Goal: Information Seeking & Learning: Learn about a topic

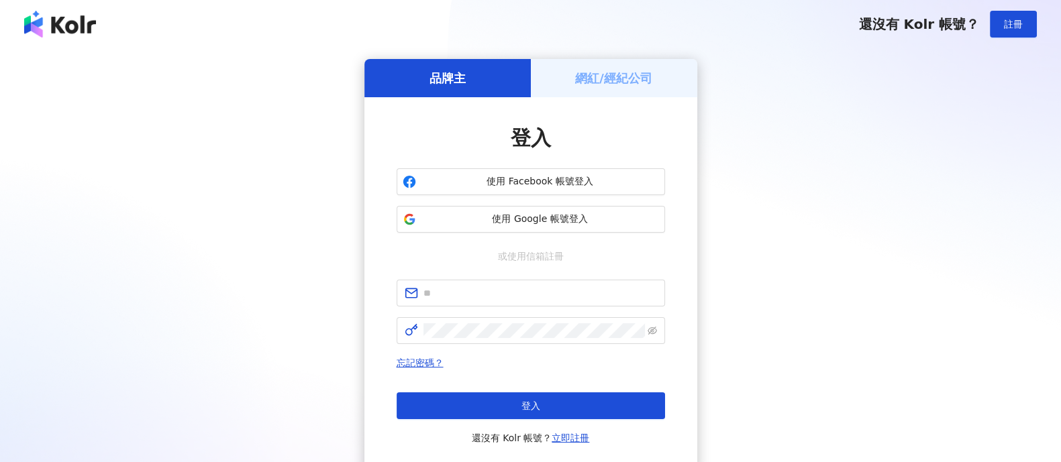
click at [478, 213] on span "使用 Google 帳號登入" at bounding box center [540, 219] width 238 height 13
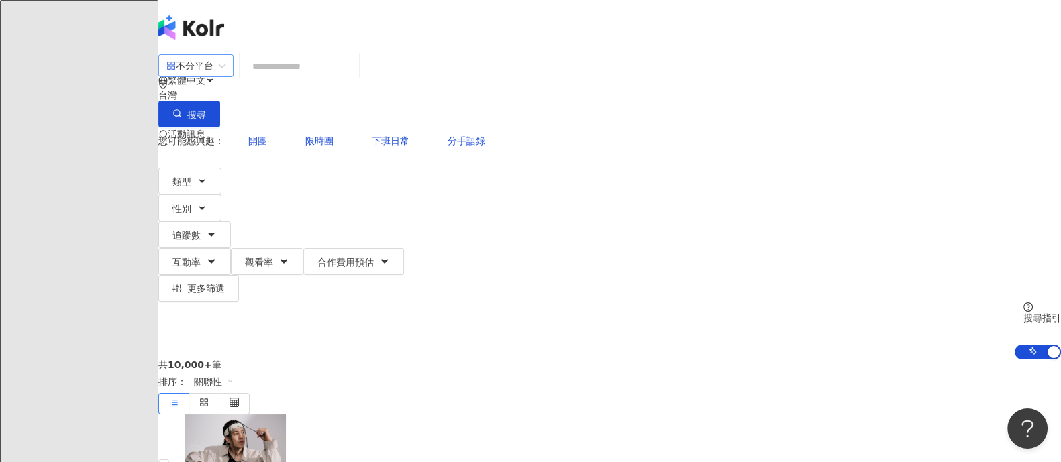
click at [213, 75] on div "不分平台" at bounding box center [189, 65] width 47 height 21
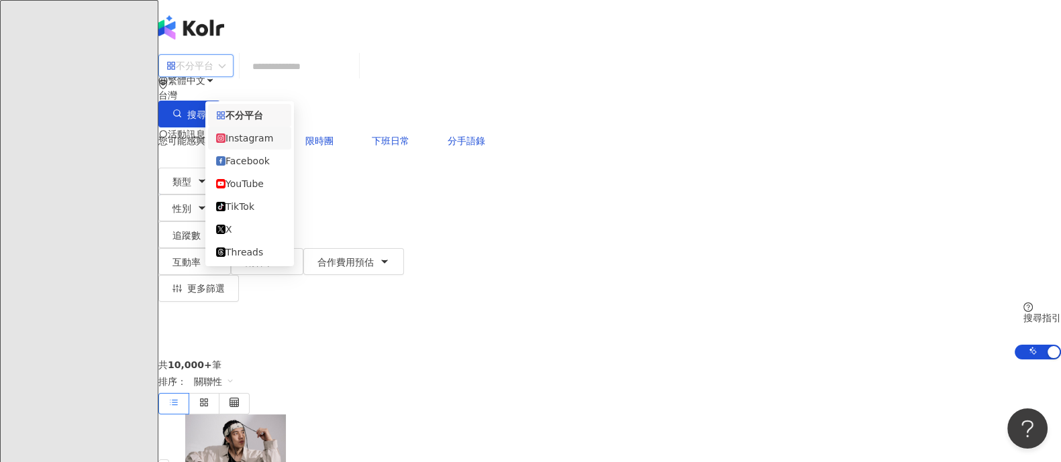
click at [254, 138] on div "Instagram" at bounding box center [249, 138] width 67 height 15
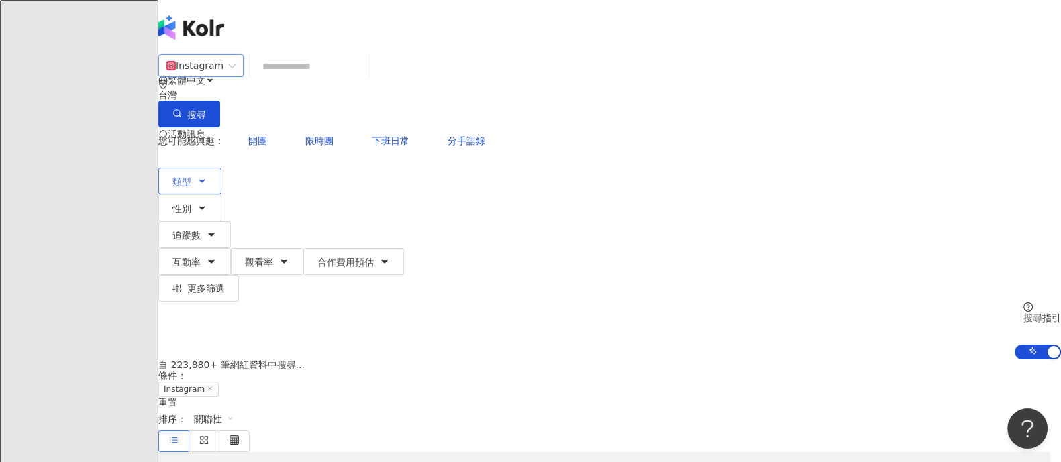
click at [205, 180] on icon "button" at bounding box center [201, 181] width 5 height 3
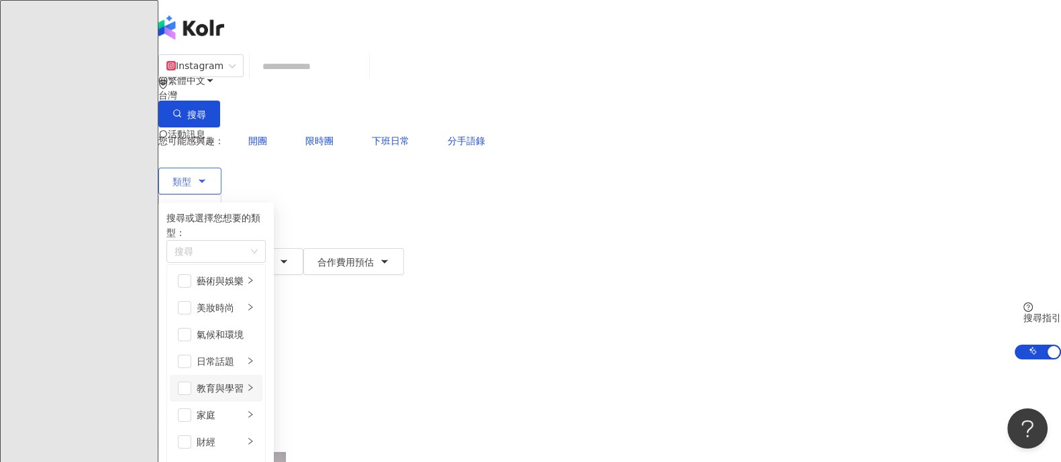
scroll to position [83, 0]
click at [244, 408] on div "家庭" at bounding box center [220, 415] width 47 height 15
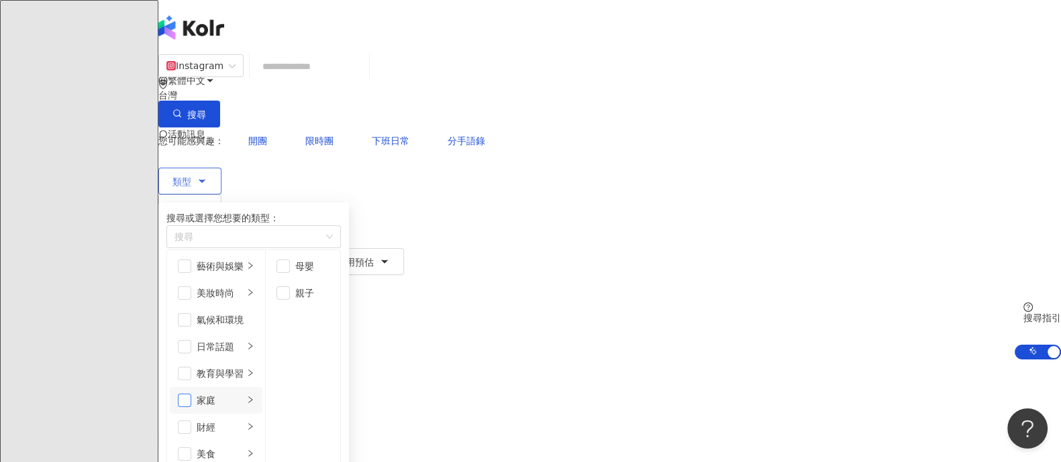
click at [191, 394] on span "button" at bounding box center [184, 400] width 13 height 13
click at [191, 203] on span "性別" at bounding box center [181, 208] width 19 height 11
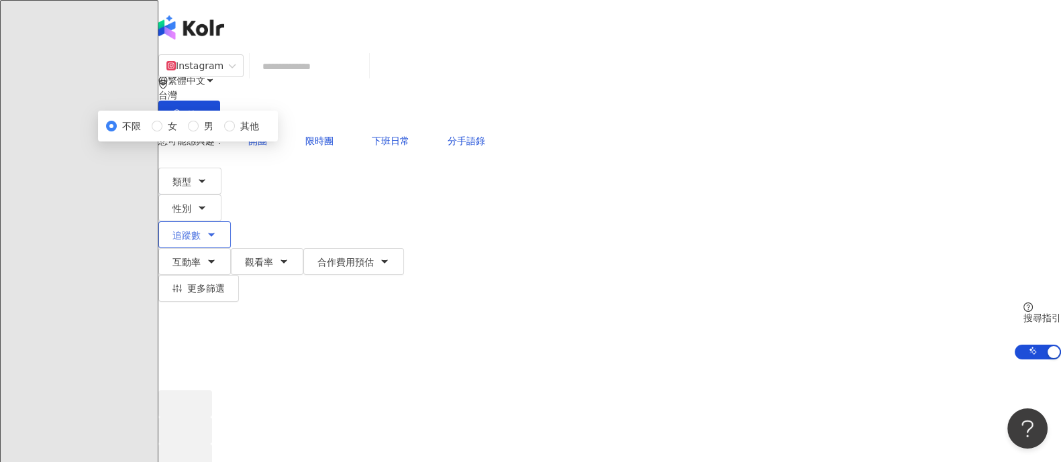
click at [231, 221] on button "追蹤數" at bounding box center [194, 234] width 72 height 27
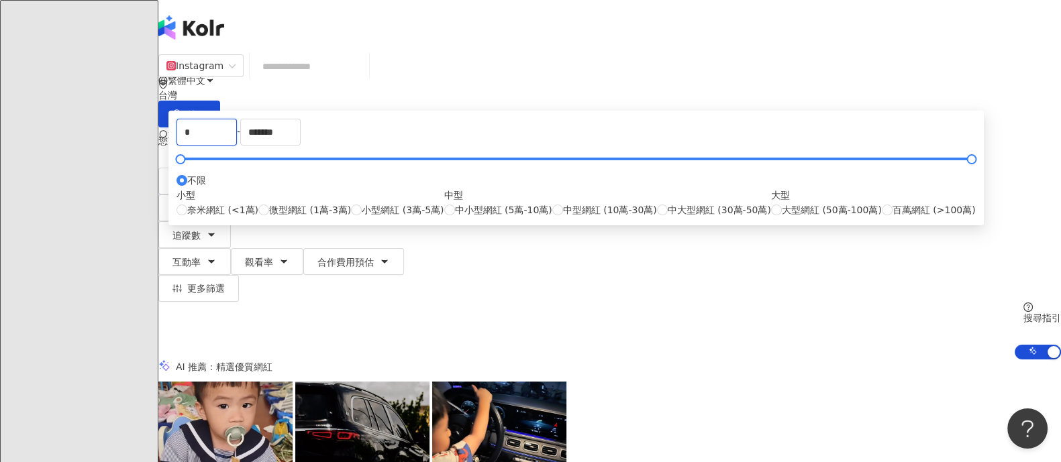
type input "****"
drag, startPoint x: 600, startPoint y: 201, endPoint x: 458, endPoint y: 199, distance: 141.6
click at [458, 199] on div "**** - ******* 不限 小型 奈米網紅 (<1萬) 微型網紅 (1萬-3萬) 小型網紅 (3萬-5萬) 中型 中小型網紅 (5萬-10萬) 中型網…" at bounding box center [575, 168] width 799 height 99
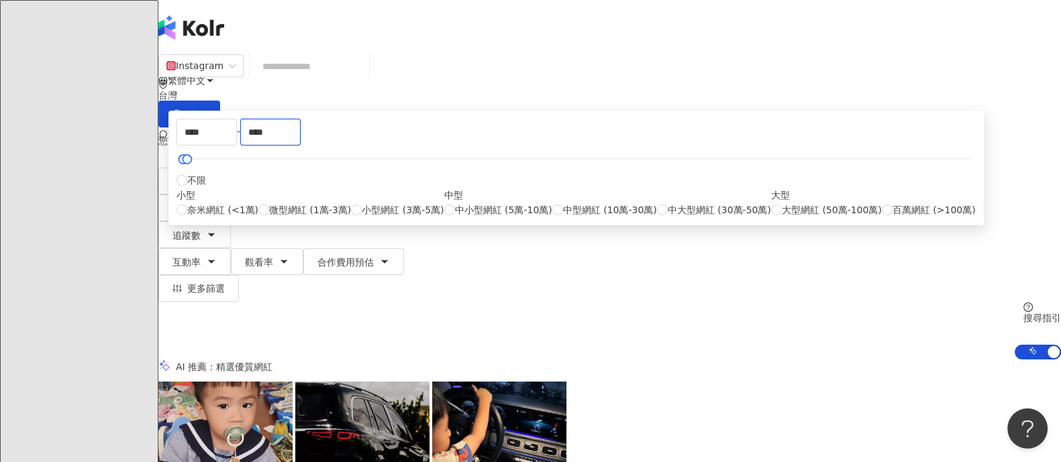
type input "****"
click at [489, 127] on div "您可能感興趣： 開團 限時團 下班日常 分手語錄" at bounding box center [609, 140] width 902 height 27
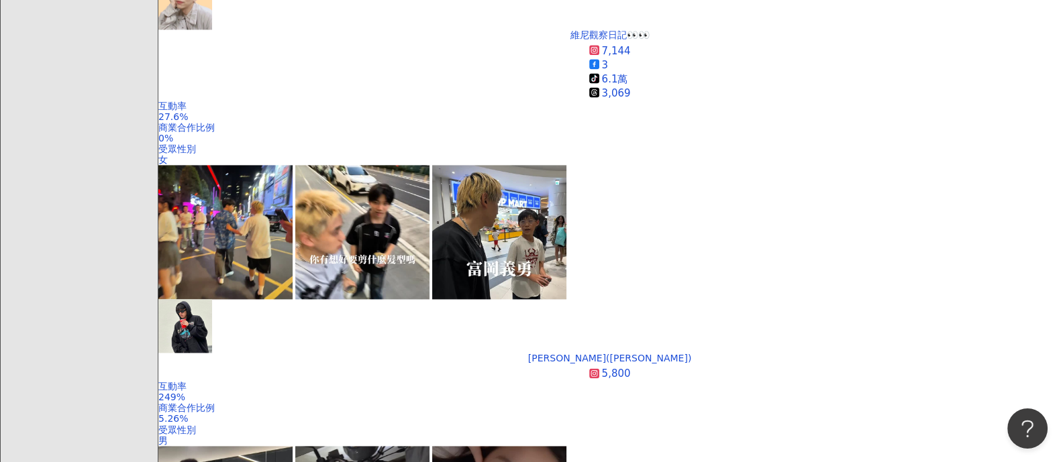
scroll to position [2516, 0]
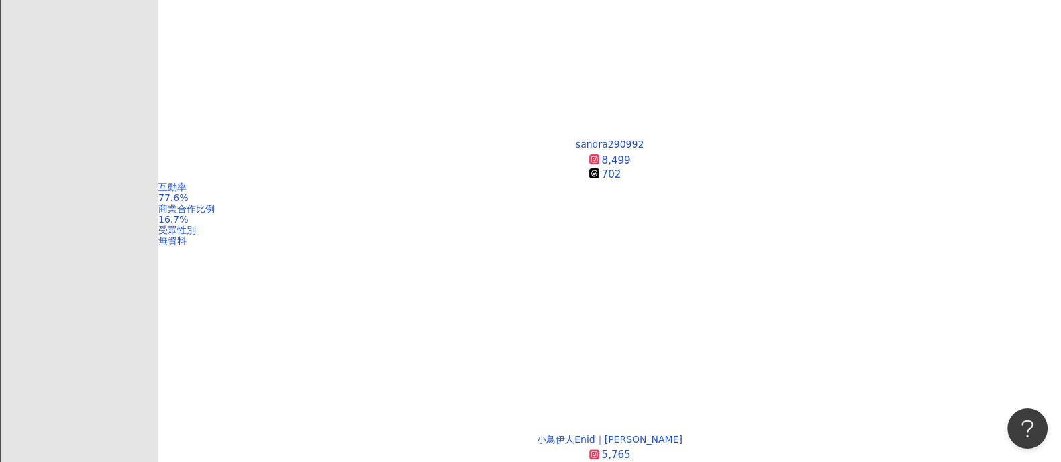
scroll to position [335, 0]
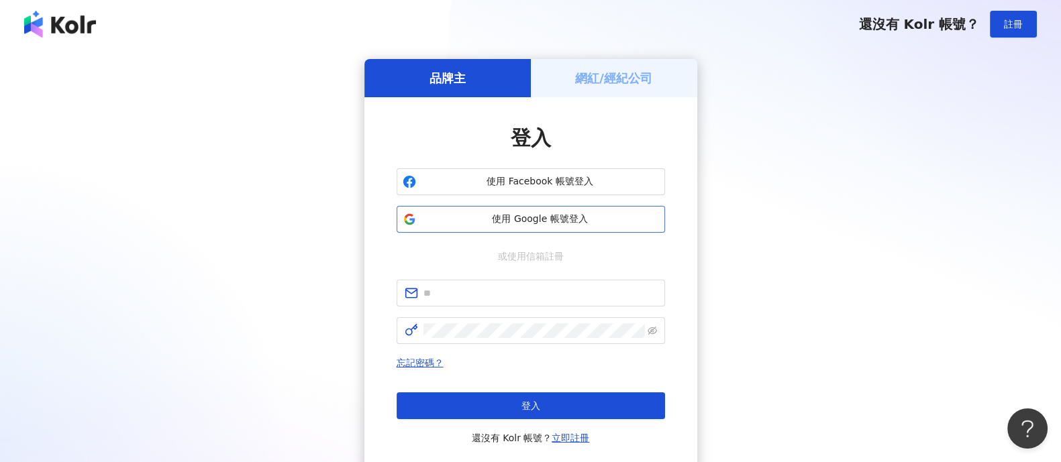
click at [527, 209] on button "使用 Google 帳號登入" at bounding box center [531, 219] width 268 height 27
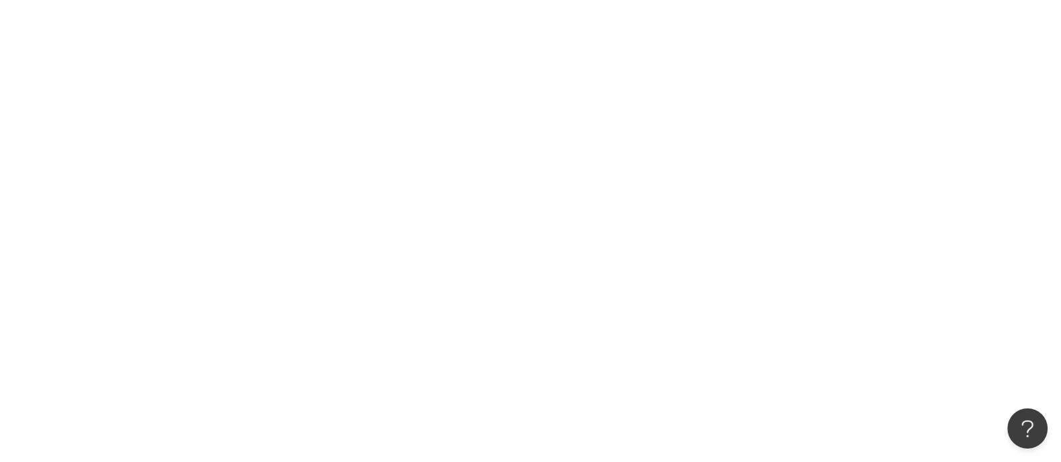
click at [1010, 125] on div at bounding box center [530, 231] width 1061 height 462
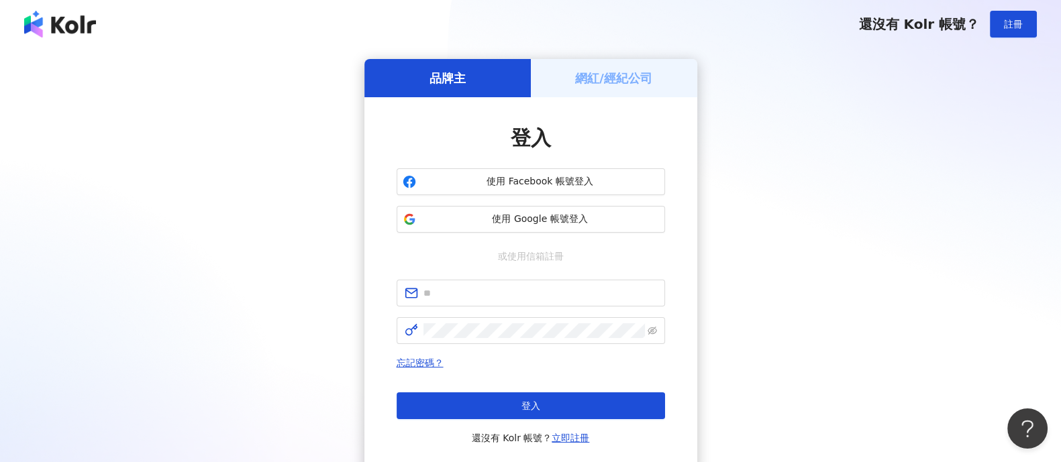
click at [996, 233] on div "品牌主 網紅/經紀公司 登入 使用 Facebook 帳號登入 使用 Google 帳號登入 或使用信箱註冊 忘記密碼？ 登入 還沒有 Kolr 帳號？ 立即…" at bounding box center [530, 266] width 1029 height 414
click at [543, 219] on span "使用 Google 帳號登入" at bounding box center [540, 219] width 238 height 13
